Goal: Navigation & Orientation: Find specific page/section

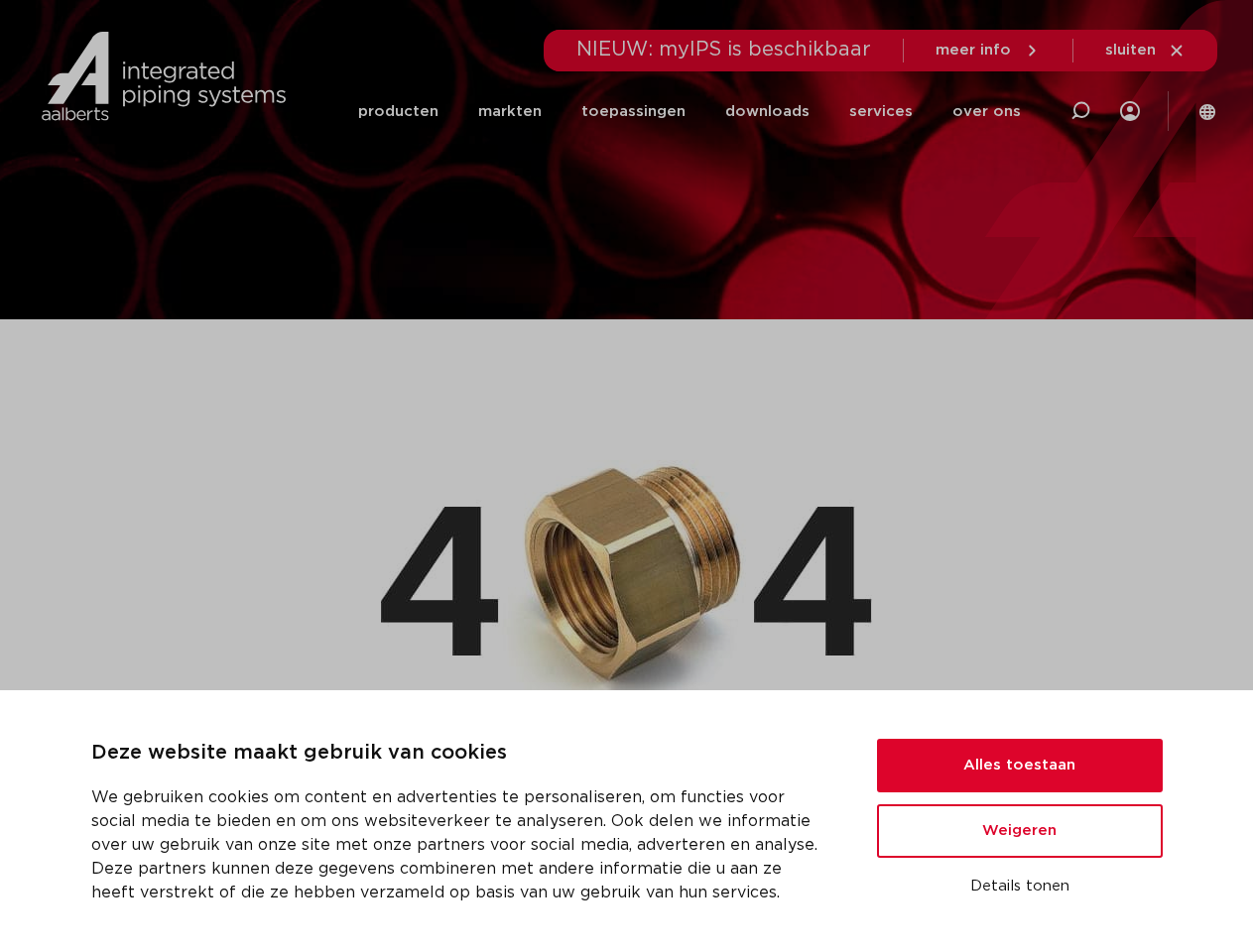
click at [626, 476] on img at bounding box center [626, 569] width 491 height 313
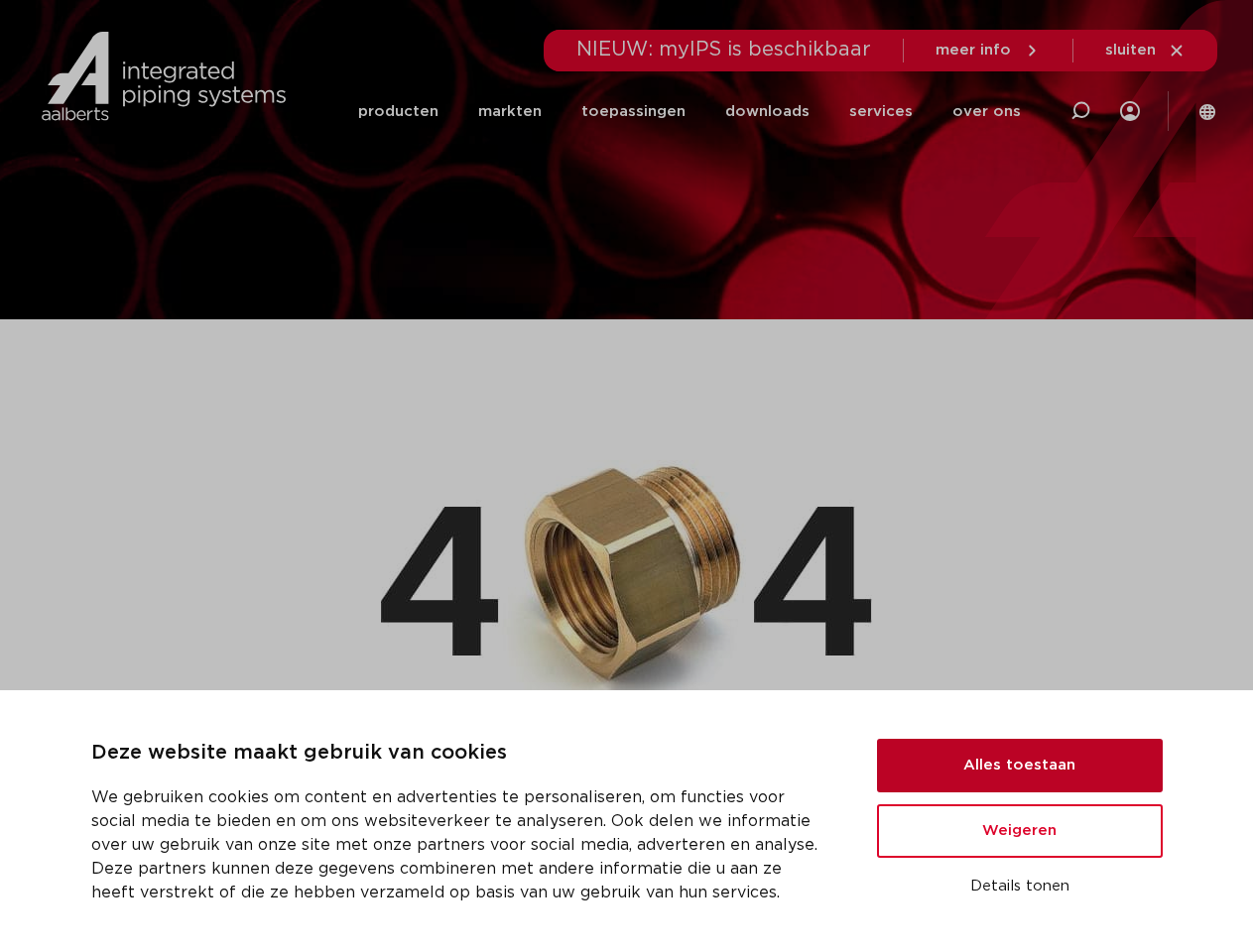
click at [1020, 766] on button "Alles toestaan" at bounding box center [1020, 766] width 286 height 54
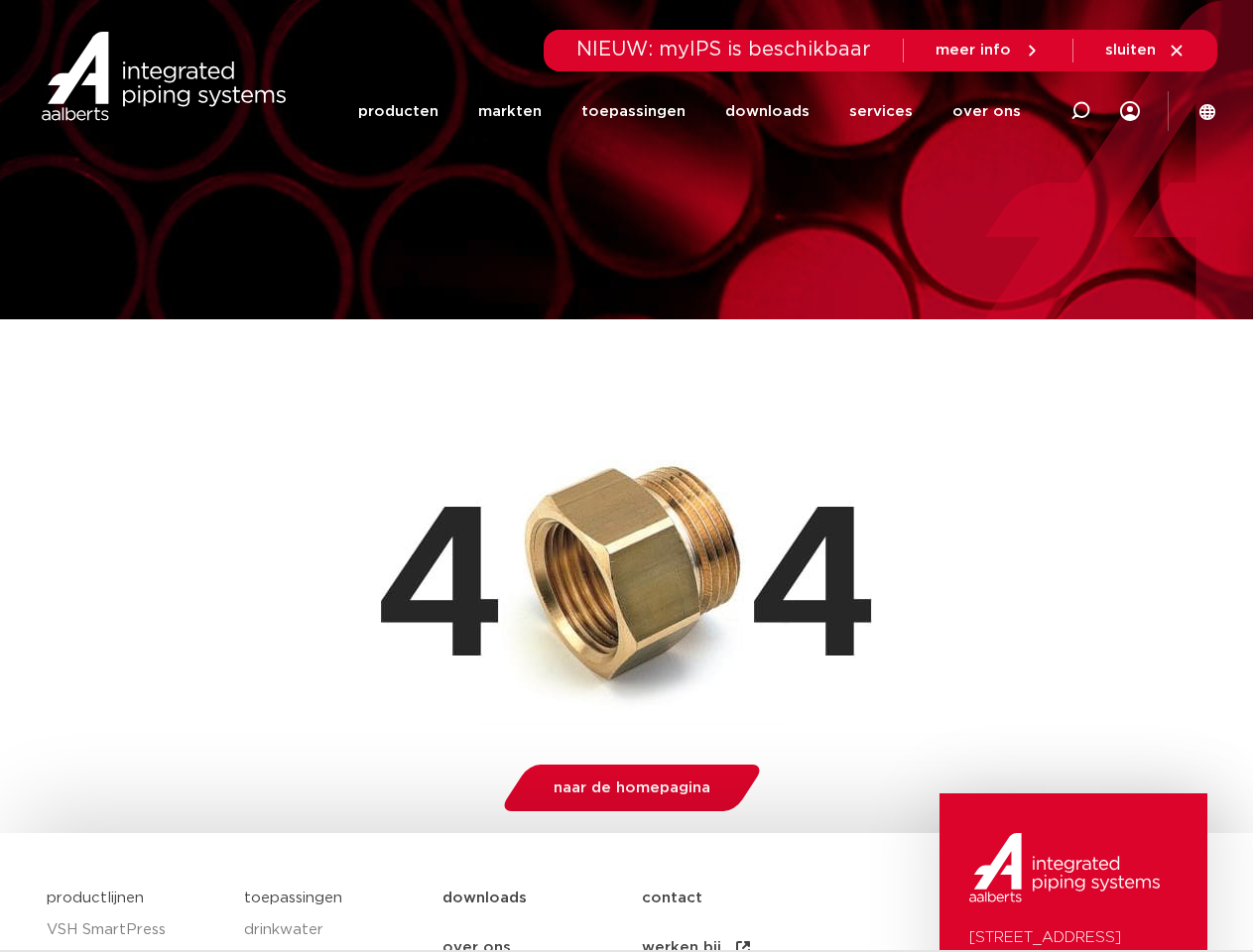
click at [1020, 887] on img at bounding box center [1064, 868] width 190 height 70
click at [699, 112] on li "toepassingen" at bounding box center [633, 112] width 143 height 77
click at [1081, 112] on icon at bounding box center [1081, 112] width 24 height 24
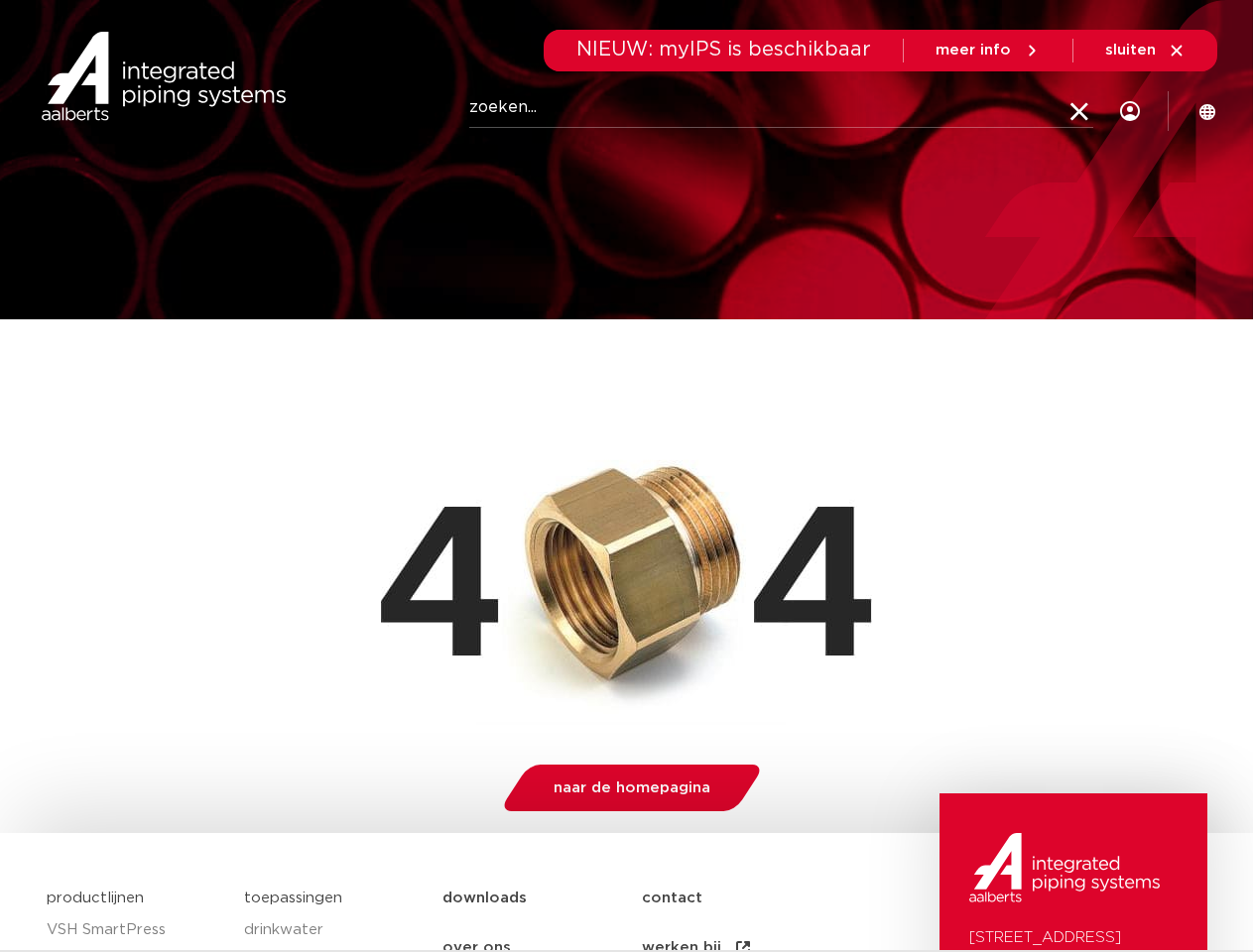
click at [1146, 51] on span "sluiten" at bounding box center [1130, 50] width 51 height 15
